Goal: Task Accomplishment & Management: Use online tool/utility

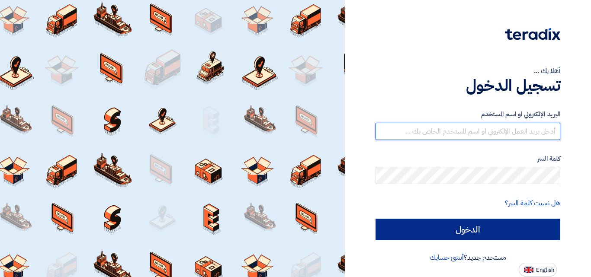
type input "[EMAIL_ADDRESS][DOMAIN_NAME]"
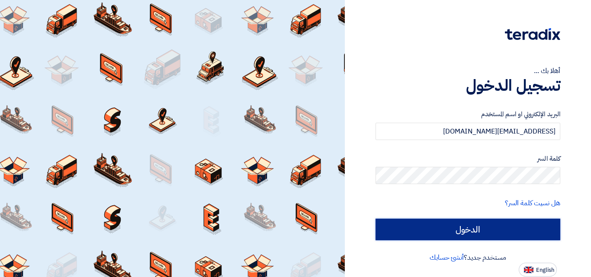
click at [465, 234] on input "الدخول" at bounding box center [467, 230] width 185 height 22
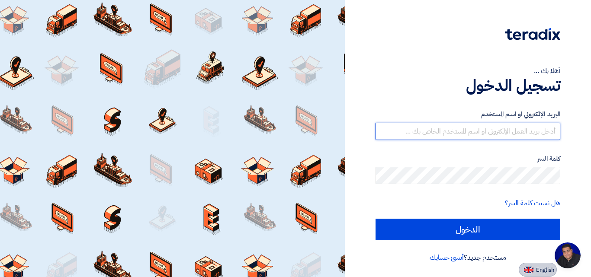
type input "[EMAIL_ADDRESS][DOMAIN_NAME]"
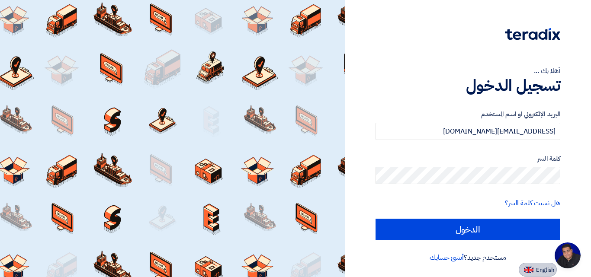
click at [554, 267] on span "English" at bounding box center [545, 270] width 18 height 6
type input "Sign in"
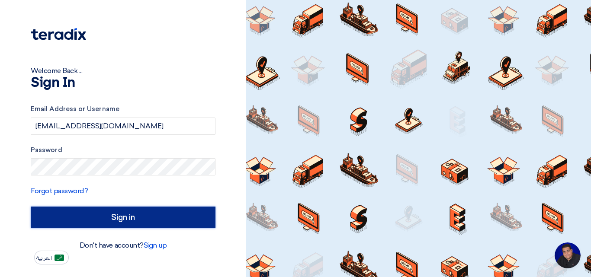
click at [153, 218] on input "Sign in" at bounding box center [123, 218] width 185 height 22
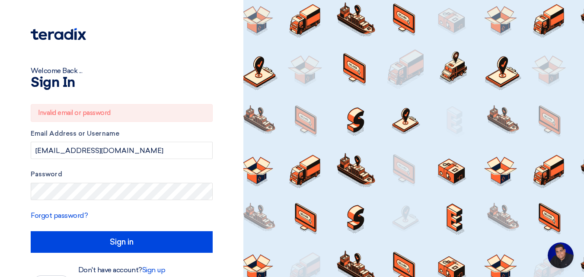
click at [561, 255] on span "Open chat" at bounding box center [561, 256] width 26 height 26
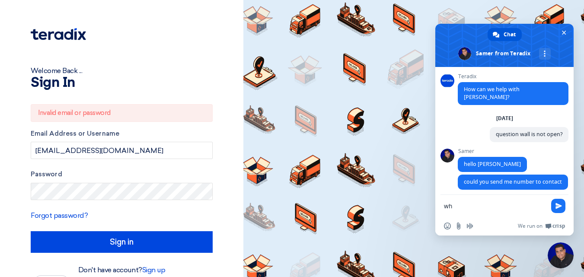
type textarea "w"
type textarea "now te"
click at [566, 25] on span at bounding box center [505, 45] width 138 height 43
